Goal: Task Accomplishment & Management: Use online tool/utility

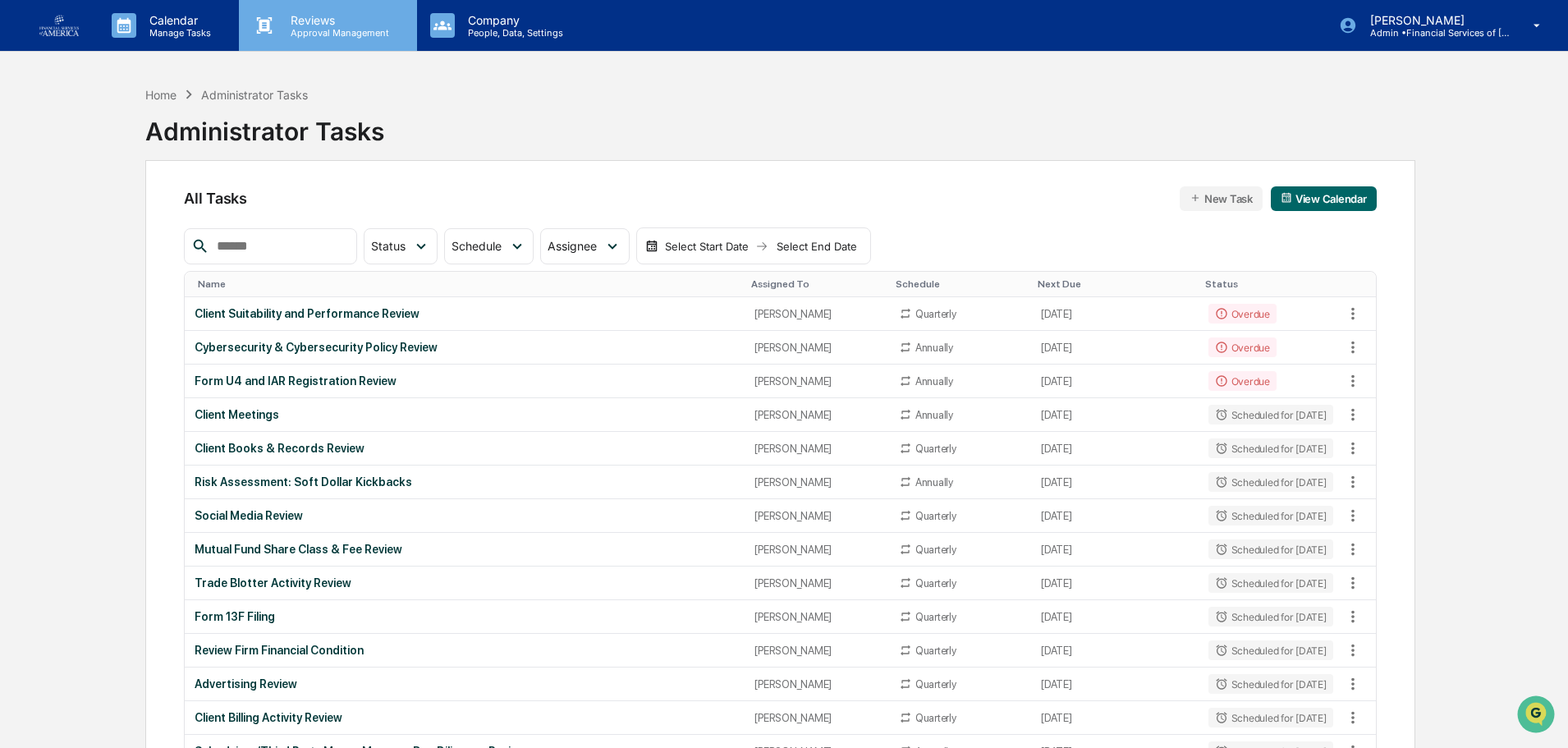
click at [336, 23] on p "Reviews" at bounding box center [337, 20] width 120 height 14
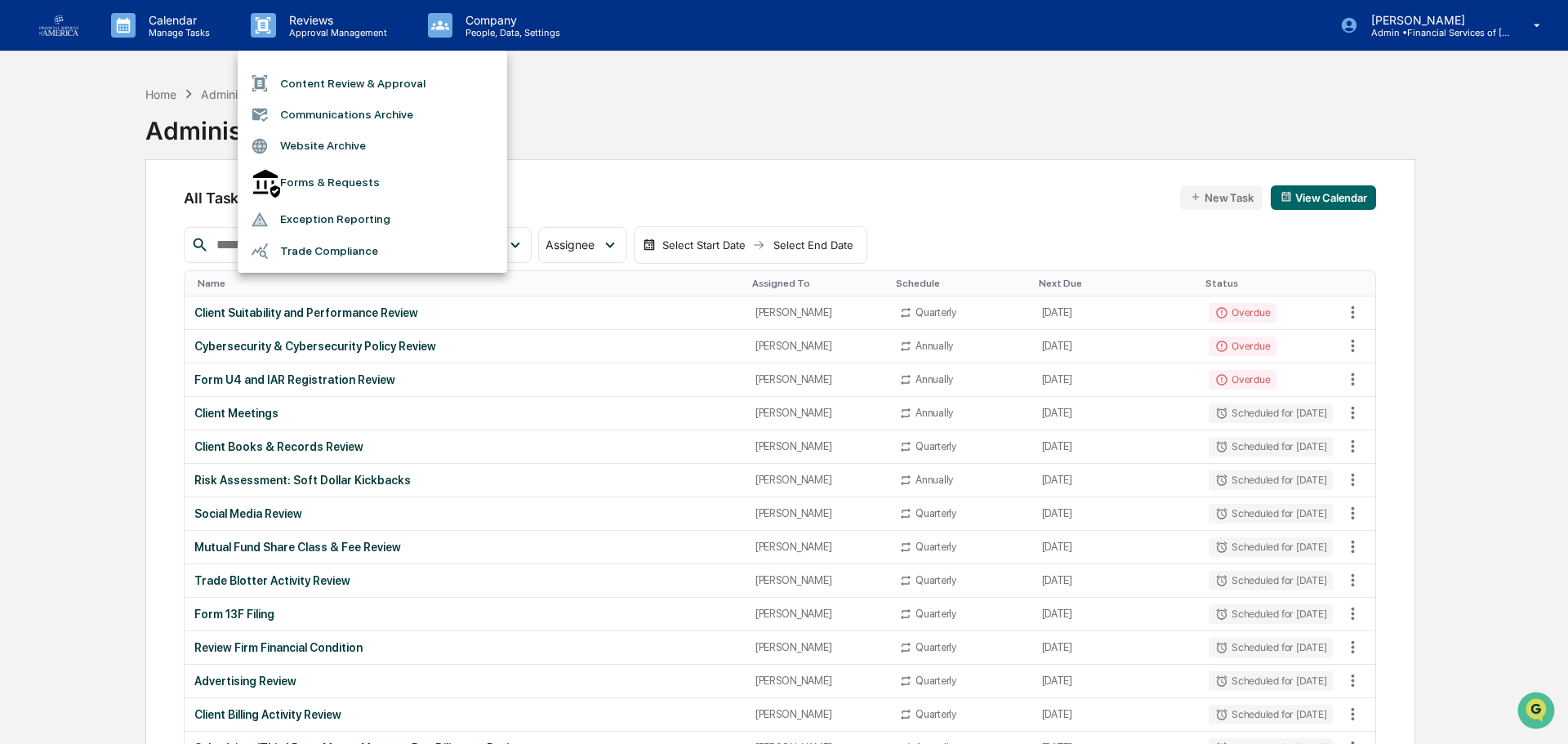
click at [361, 85] on li "Content Review & Approval" at bounding box center [372, 84] width 270 height 31
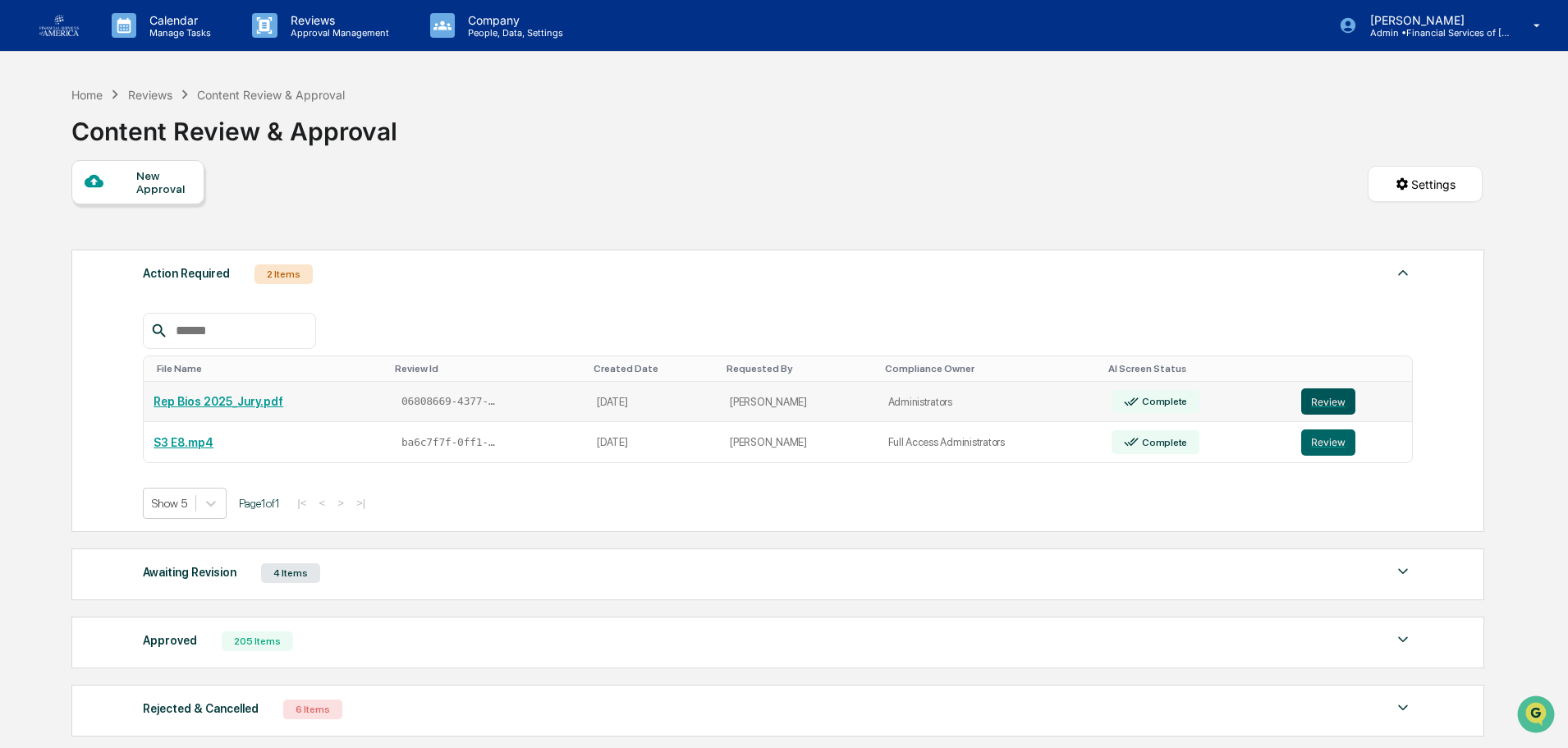
click at [1318, 393] on button "Review" at bounding box center [1328, 401] width 54 height 27
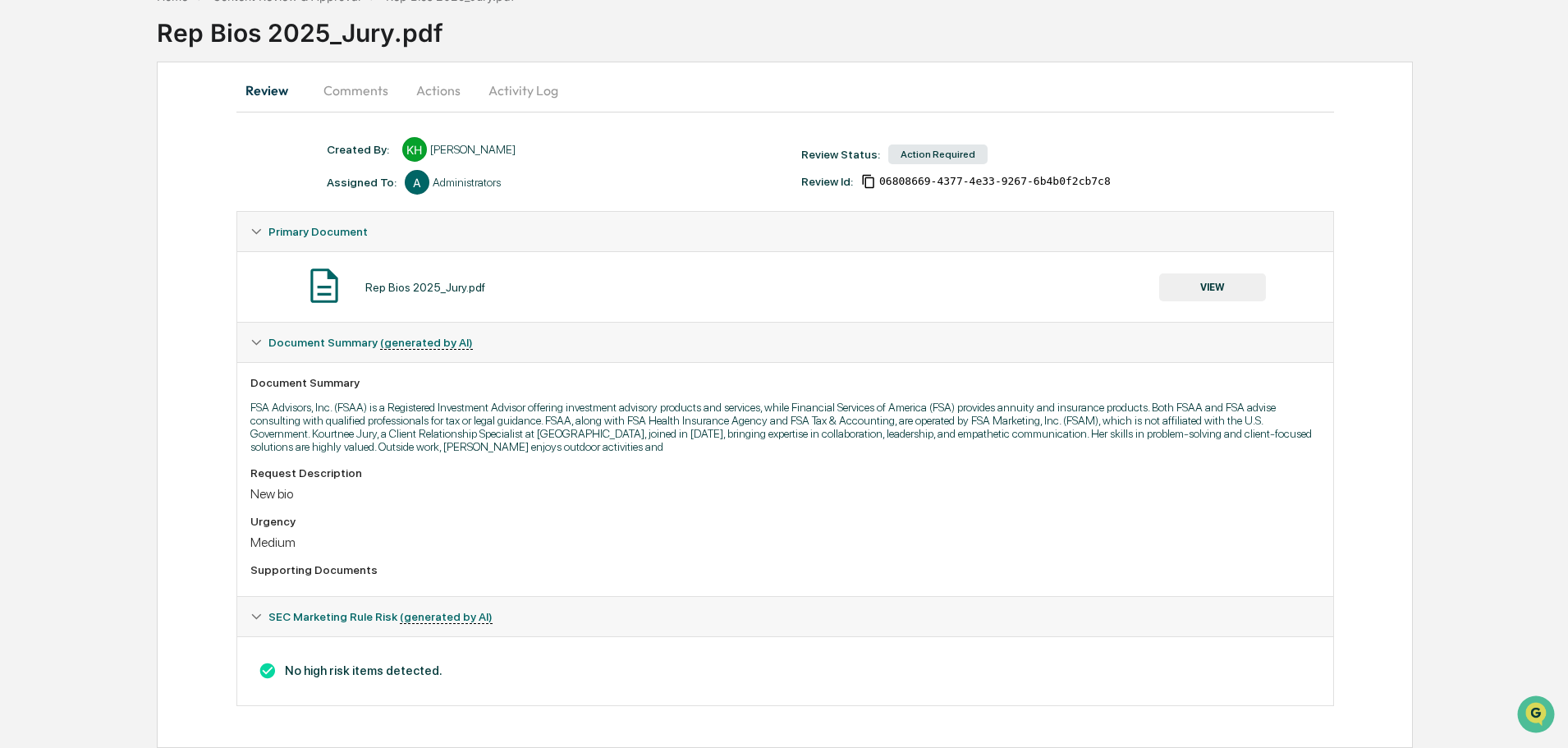
click at [1253, 291] on button "VIEW" at bounding box center [1213, 287] width 107 height 28
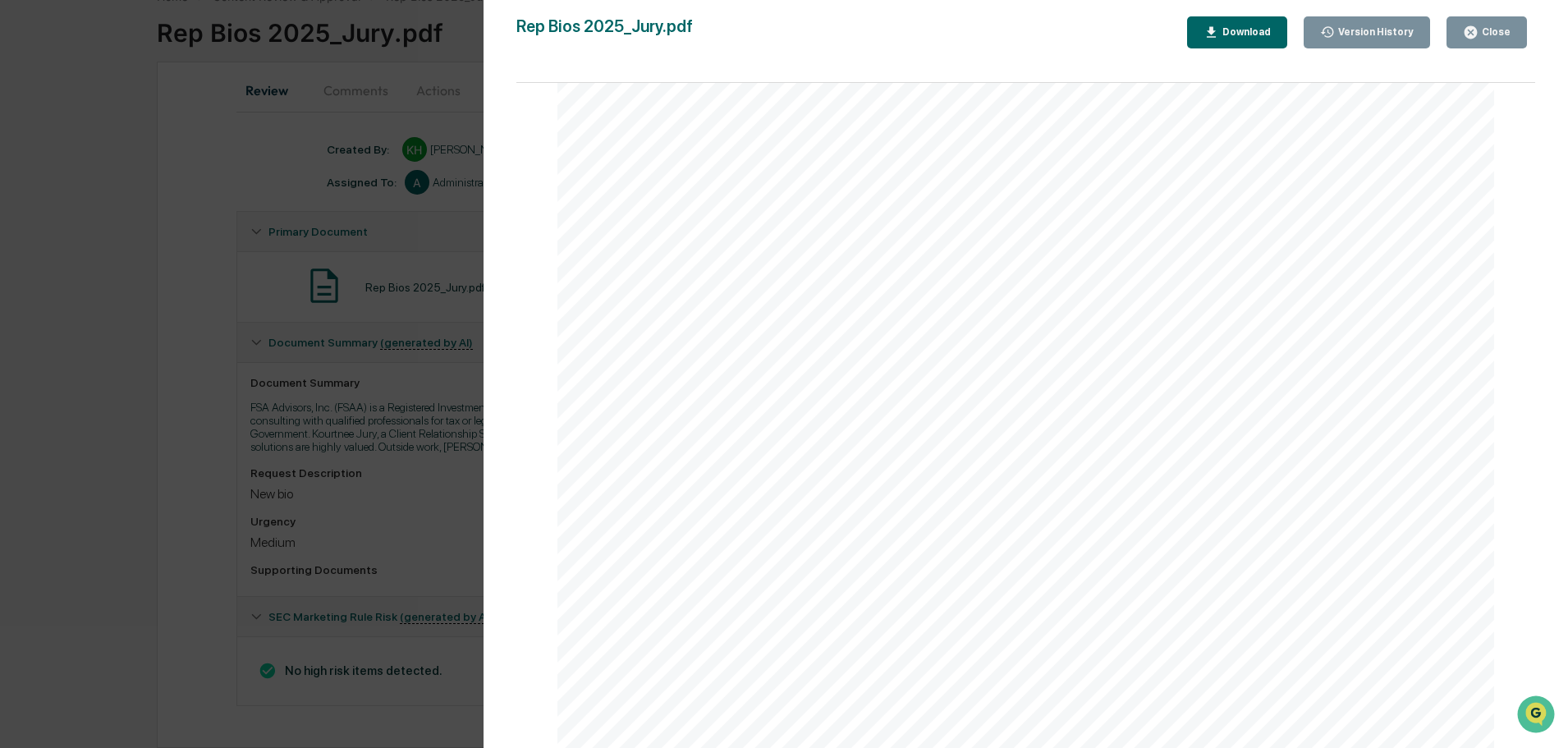
scroll to position [585, 0]
click at [1507, 37] on div "Close" at bounding box center [1495, 33] width 32 height 12
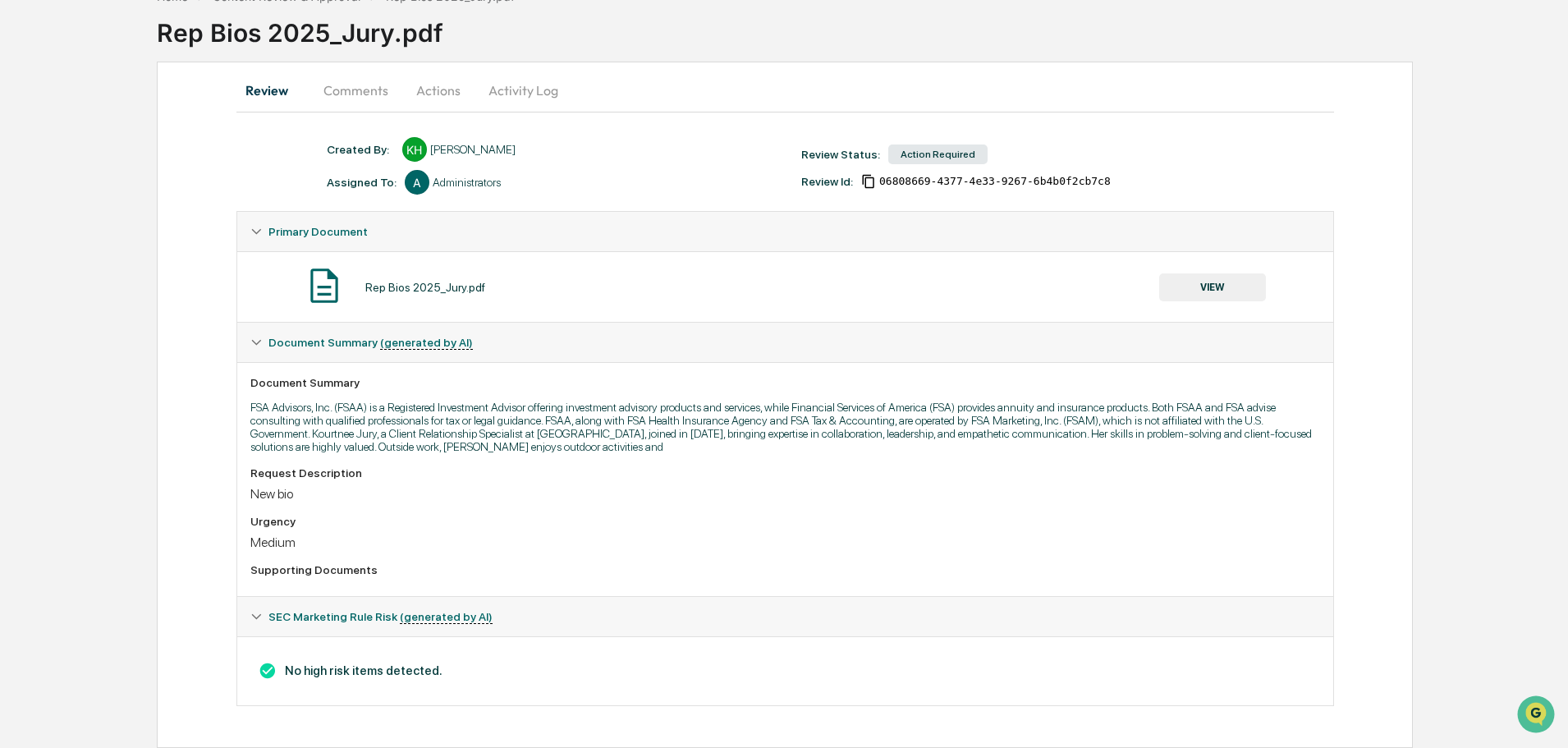
click at [445, 90] on button "Actions" at bounding box center [439, 90] width 74 height 40
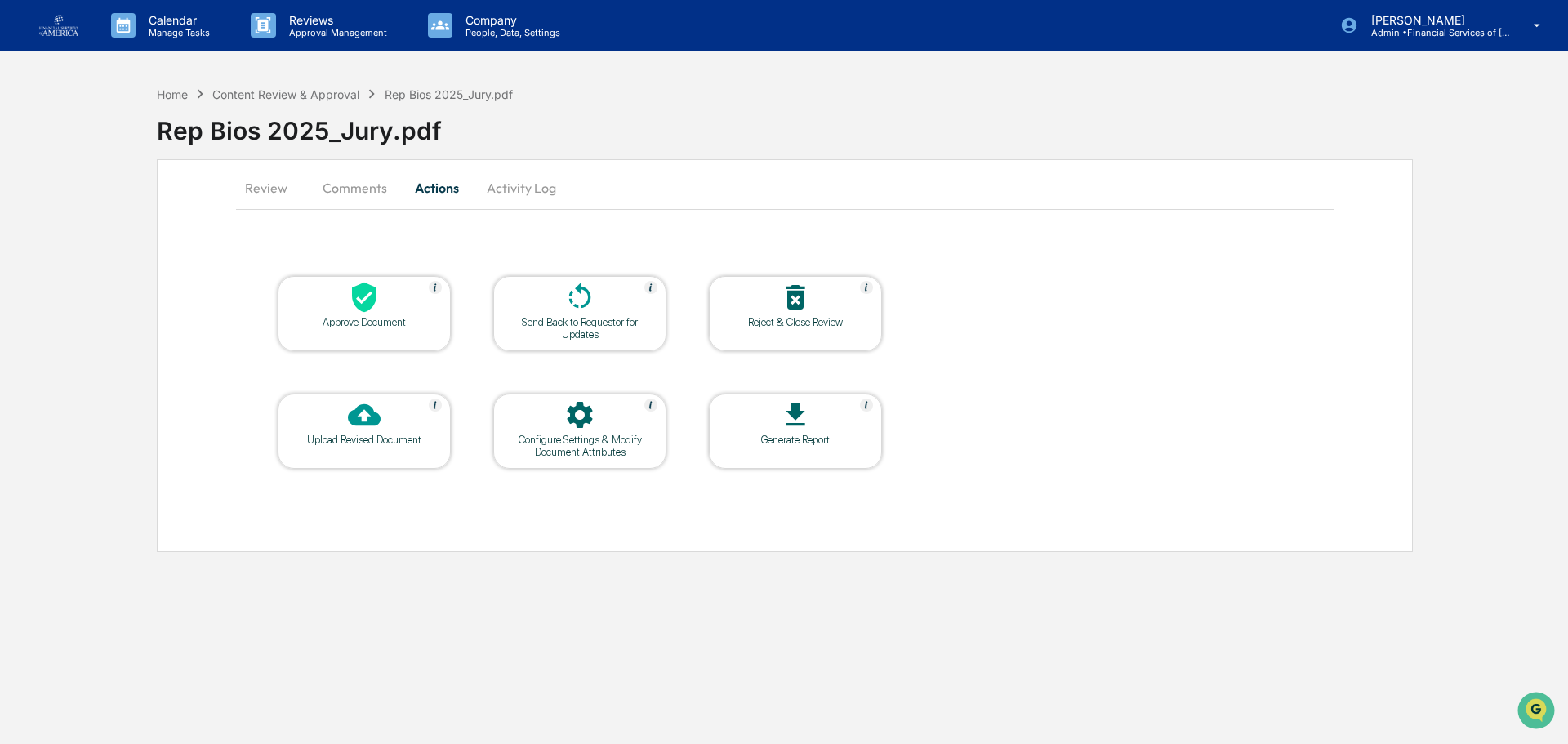
click at [386, 289] on div at bounding box center [364, 298] width 163 height 35
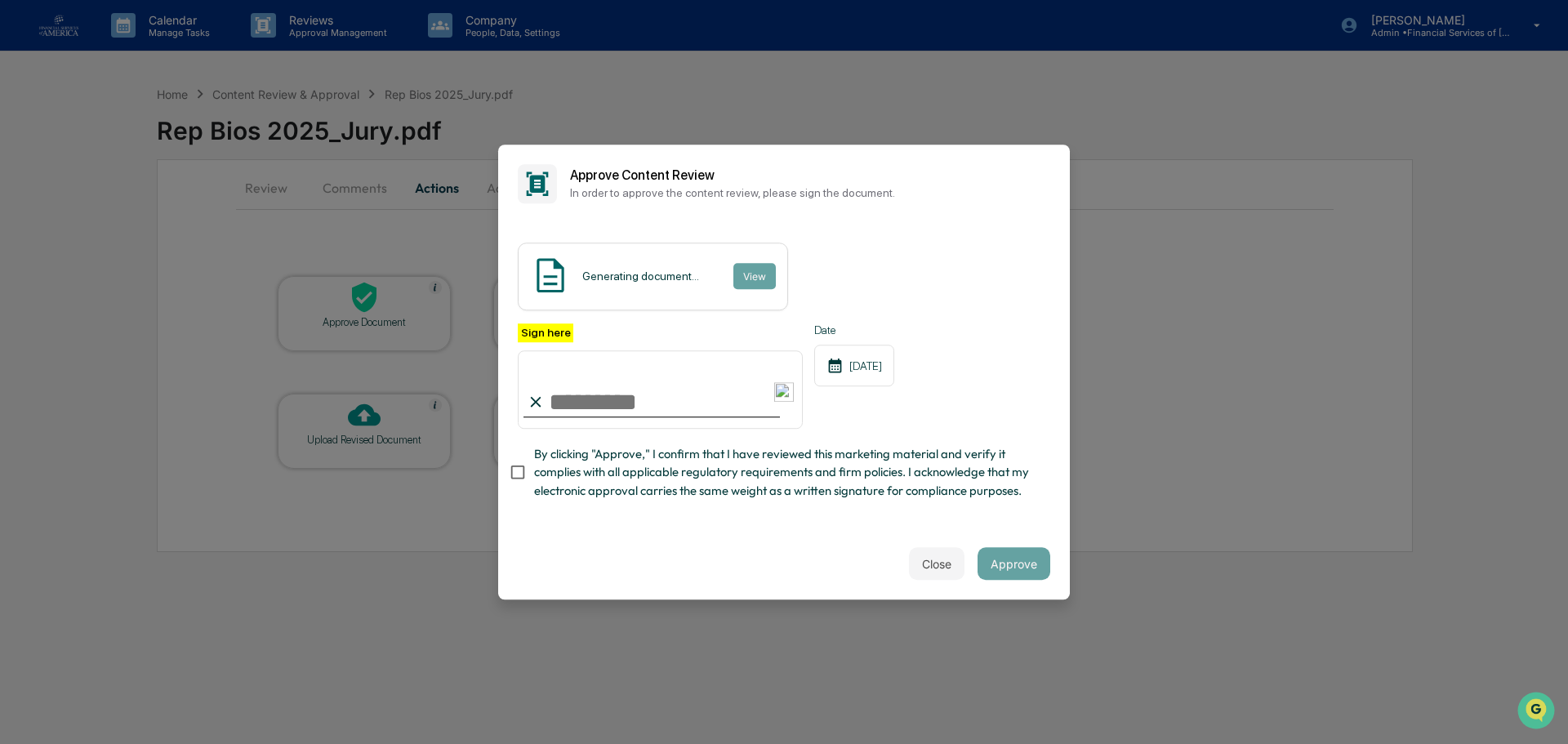
click at [637, 406] on input "Sign here" at bounding box center [659, 390] width 284 height 79
click at [665, 407] on input "Sign here" at bounding box center [659, 390] width 284 height 79
click at [608, 378] on input "Sign here" at bounding box center [659, 390] width 284 height 79
click at [617, 403] on input "Sign here" at bounding box center [659, 390] width 284 height 79
click at [849, 481] on span "By clicking "Approve," I confirm that I have reviewed this marketing material a…" at bounding box center [784, 472] width 503 height 55
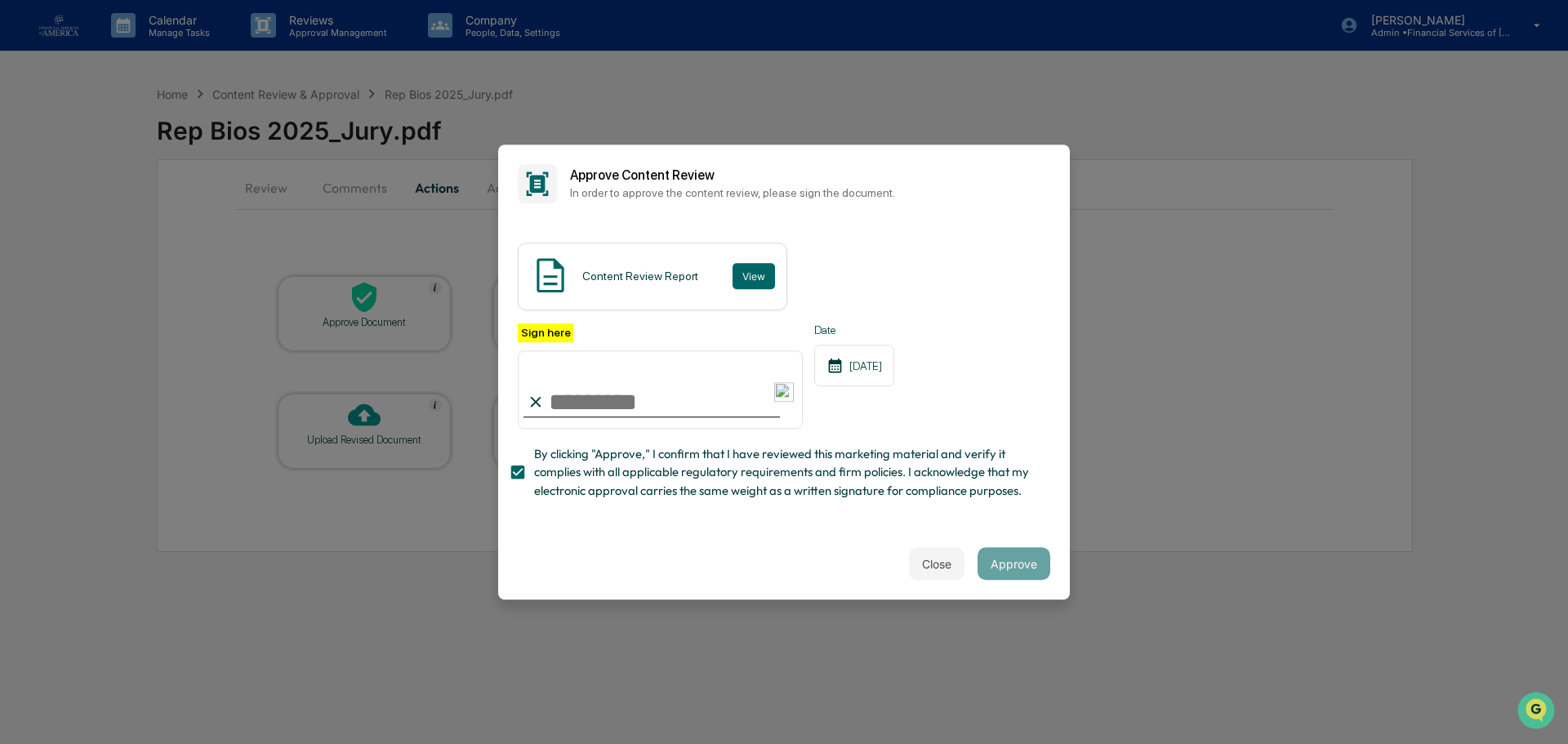
click at [651, 417] on div at bounding box center [652, 416] width 256 height 2
click at [652, 400] on input "Sign here" at bounding box center [659, 390] width 284 height 79
type input "**********"
click at [1037, 558] on button "Approve" at bounding box center [1014, 563] width 73 height 32
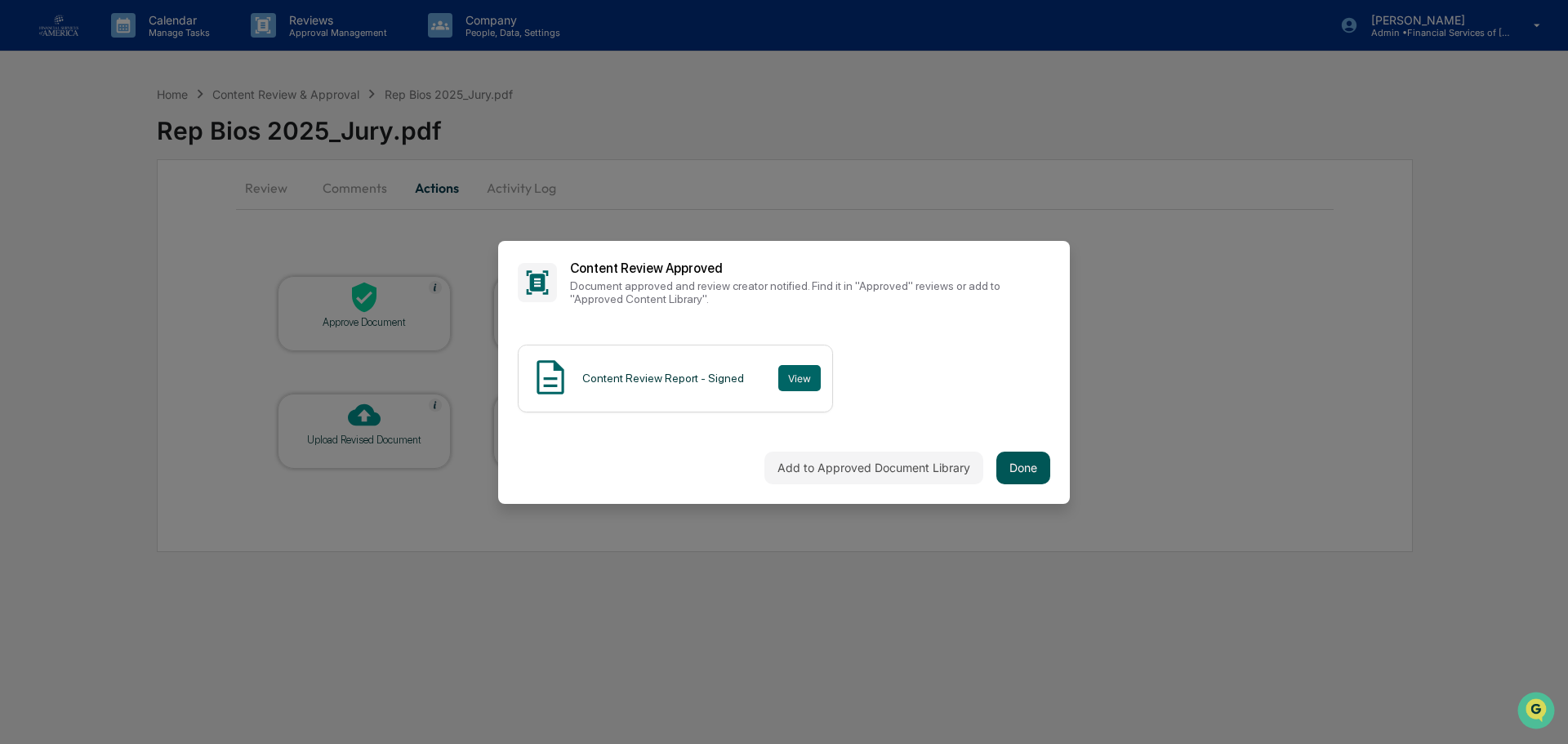
click at [1020, 461] on button "Done" at bounding box center [1023, 467] width 54 height 32
